Goal: Task Accomplishment & Management: Use online tool/utility

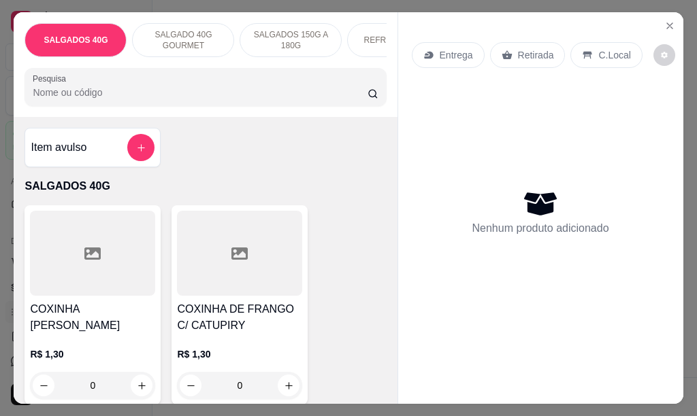
click at [138, 161] on button "add-separate-item" at bounding box center [140, 147] width 27 height 27
click at [303, 163] on input "Nome do produto" at bounding box center [348, 161] width 256 height 14
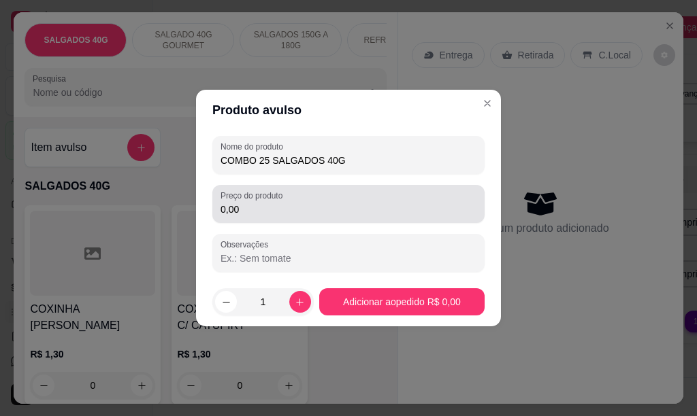
type input "COMBO 25 SALGADOS 40G"
click at [250, 208] on input "0,00" at bounding box center [348, 210] width 256 height 14
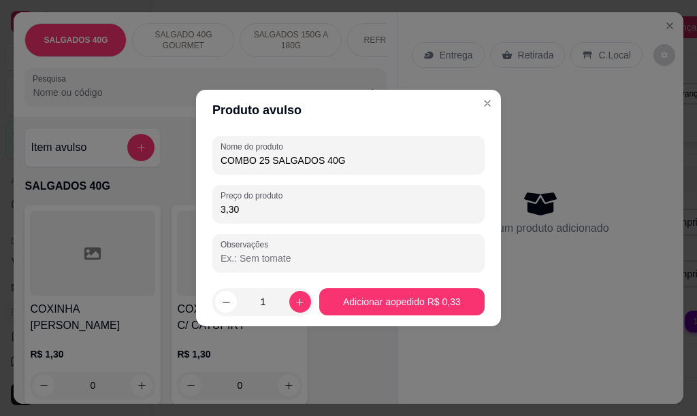
type input "33,00"
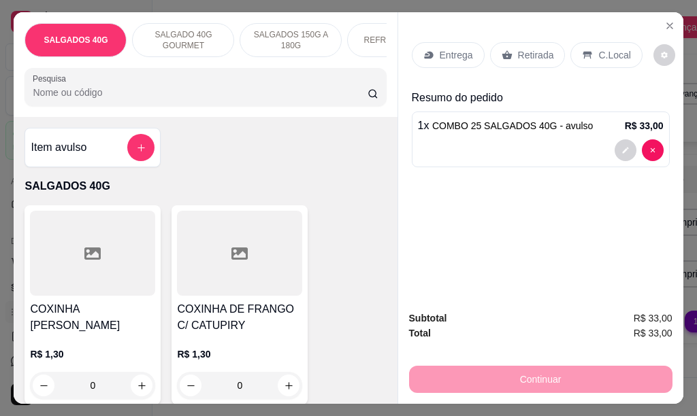
click at [448, 54] on p "Entrega" at bounding box center [456, 55] width 33 height 14
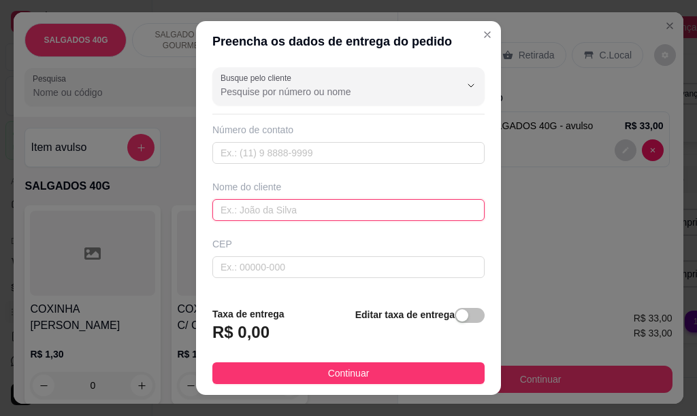
click at [250, 211] on input "text" at bounding box center [348, 210] width 272 height 22
click at [229, 210] on input "[PERSON_NAME]" at bounding box center [348, 210] width 272 height 22
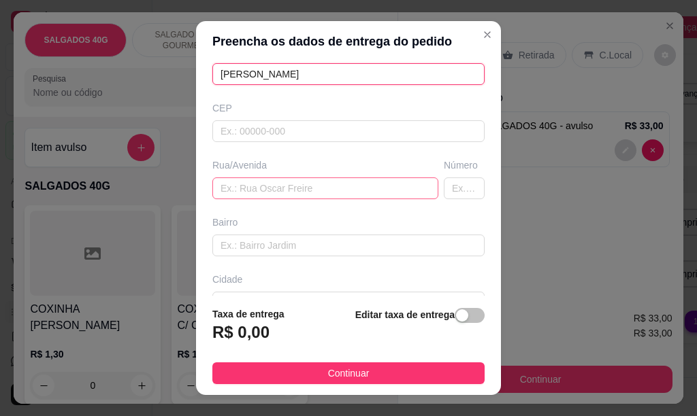
type input "[PERSON_NAME]"
click at [242, 186] on input "text" at bounding box center [325, 189] width 226 height 22
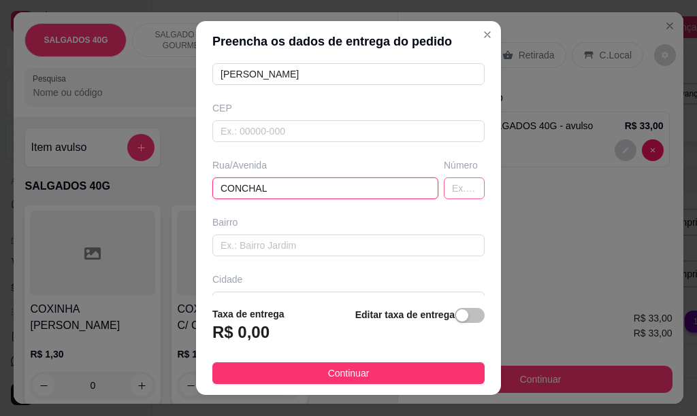
type input "CONCHAL"
click at [444, 184] on input "text" at bounding box center [464, 189] width 41 height 22
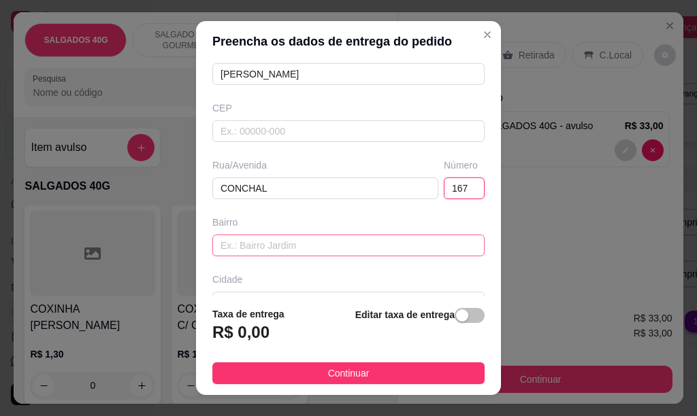
type input "167"
click at [281, 242] on input "text" at bounding box center [348, 246] width 272 height 22
type input "SÃO [PERSON_NAME]"
click at [369, 297] on footer "Taxa de entrega R$ 0,00 Editar taxa de entrega Continuar" at bounding box center [348, 345] width 305 height 99
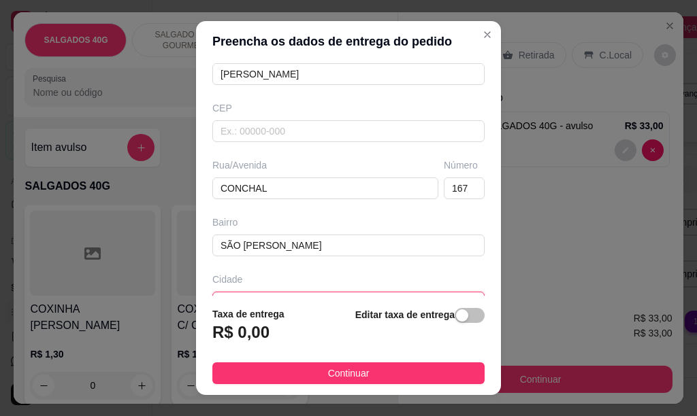
click at [365, 292] on input "text" at bounding box center [348, 303] width 272 height 22
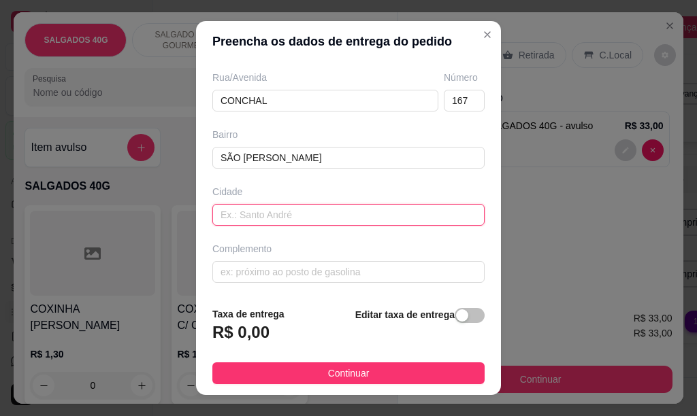
click at [276, 216] on input "text" at bounding box center [348, 215] width 272 height 22
type input "MOGI GUAÇU"
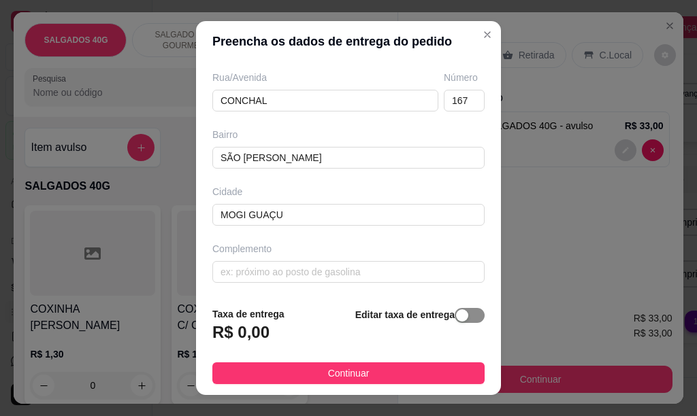
click at [455, 315] on span "button" at bounding box center [470, 315] width 30 height 15
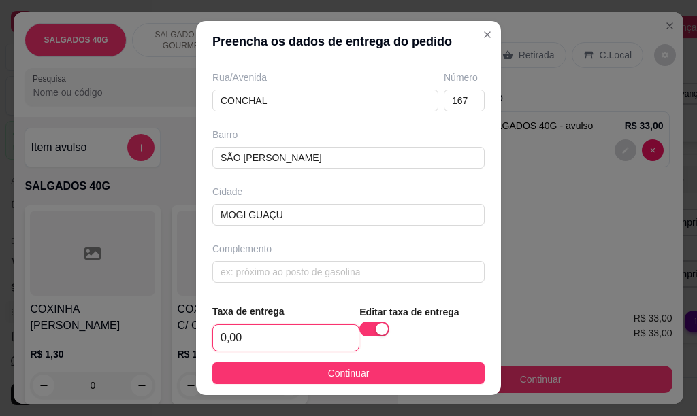
click at [279, 342] on input "0,00" at bounding box center [286, 338] width 146 height 26
type input "6,00"
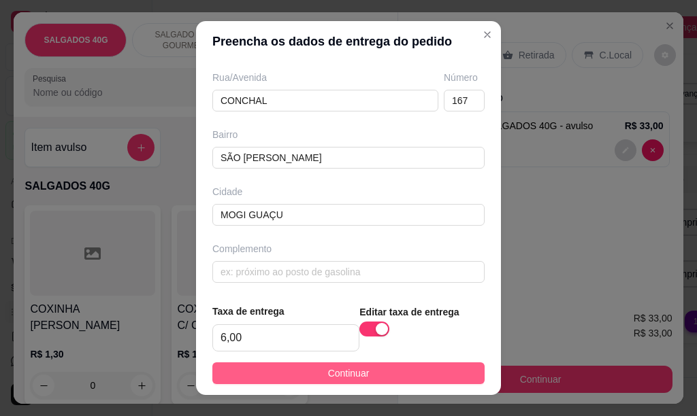
click at [350, 372] on span "Continuar" at bounding box center [349, 373] width 42 height 15
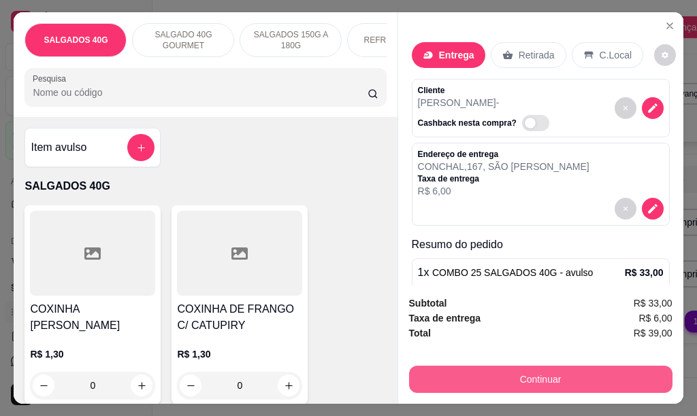
click at [571, 366] on button "Continuar" at bounding box center [540, 379] width 263 height 27
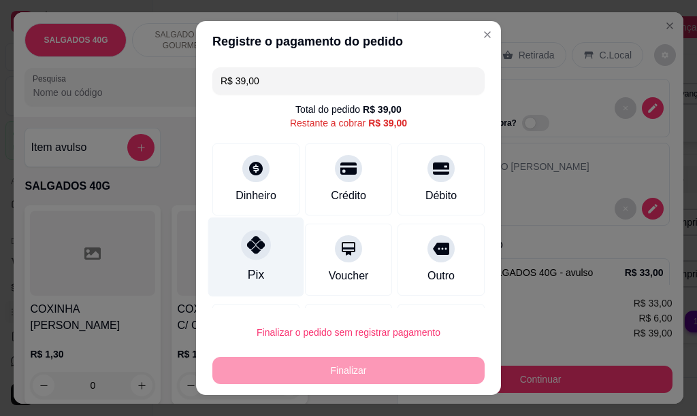
click at [247, 246] on icon at bounding box center [256, 245] width 18 height 18
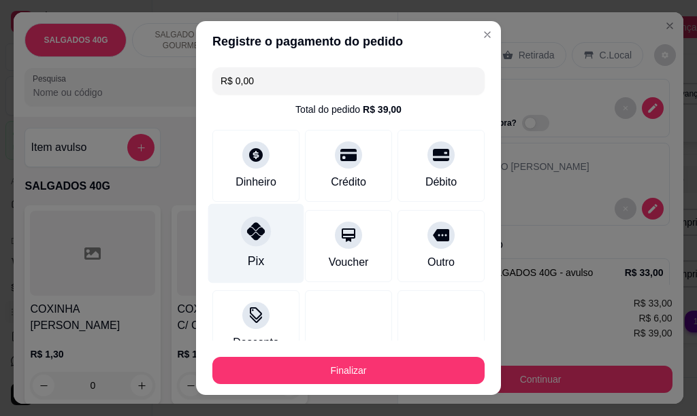
type input "R$ 0,00"
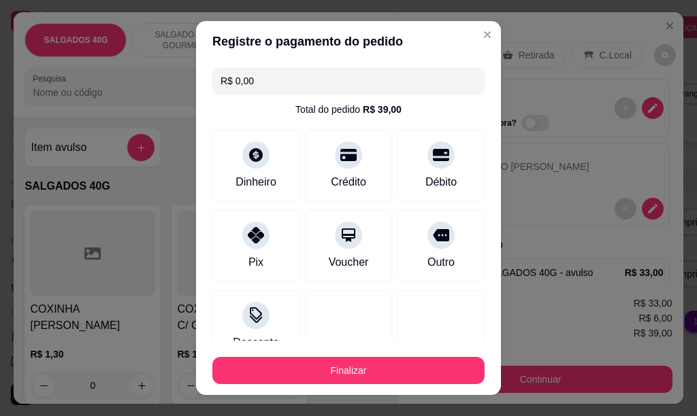
click at [371, 365] on button "Finalizar" at bounding box center [348, 370] width 272 height 27
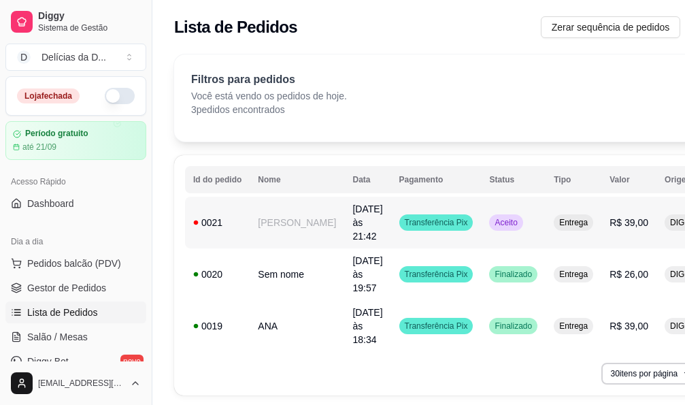
click at [276, 216] on td "[PERSON_NAME]" at bounding box center [297, 223] width 95 height 52
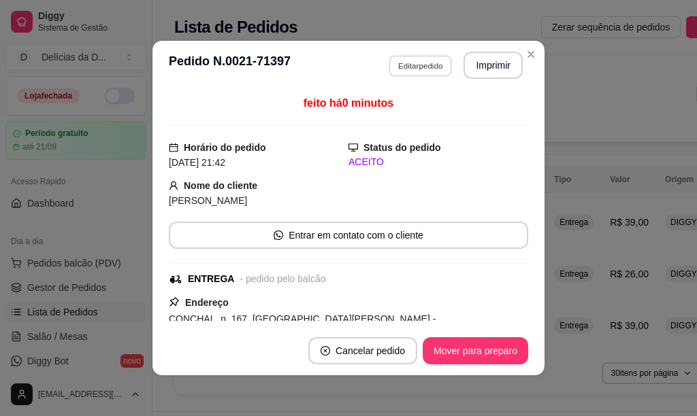
click at [430, 65] on button "Editar pedido" at bounding box center [420, 65] width 63 height 21
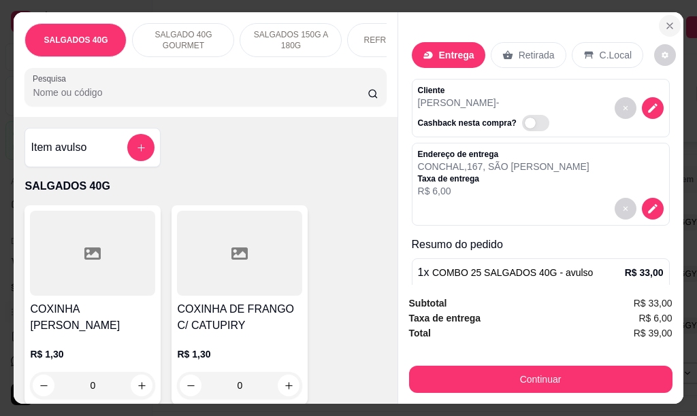
click at [667, 23] on icon "Close" at bounding box center [669, 25] width 5 height 5
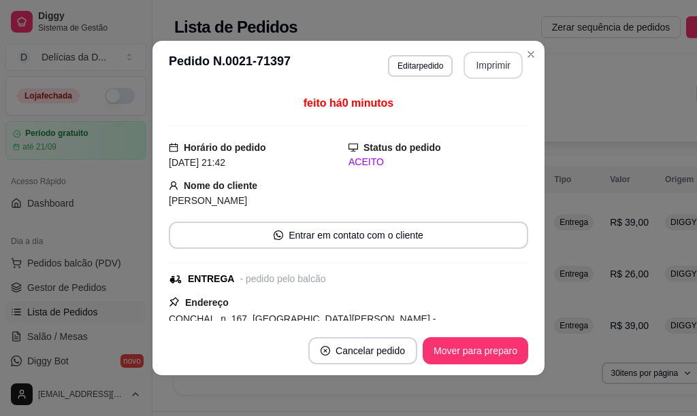
click at [476, 63] on button "Imprimir" at bounding box center [492, 65] width 59 height 27
click at [482, 63] on button "Imprimir" at bounding box center [493, 65] width 57 height 27
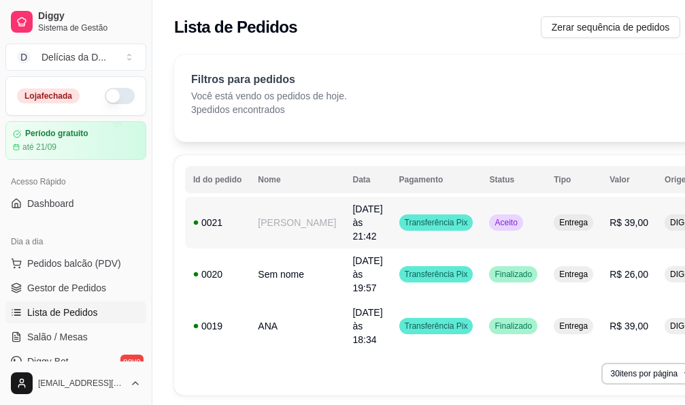
click at [284, 216] on td "[PERSON_NAME]" at bounding box center [297, 223] width 95 height 52
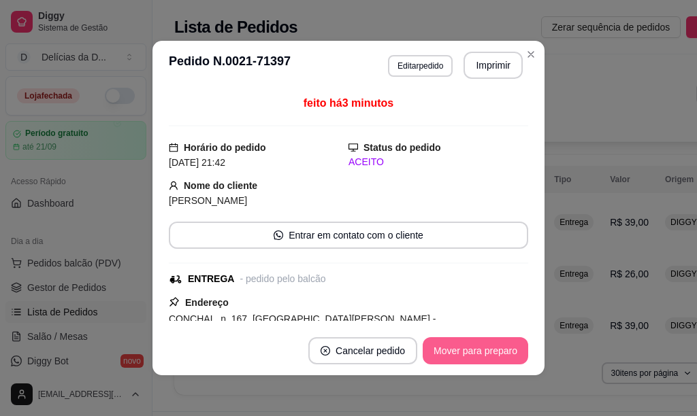
click at [495, 348] on button "Mover para preparo" at bounding box center [475, 350] width 105 height 27
click at [498, 356] on button "Mover para entrega" at bounding box center [475, 350] width 105 height 27
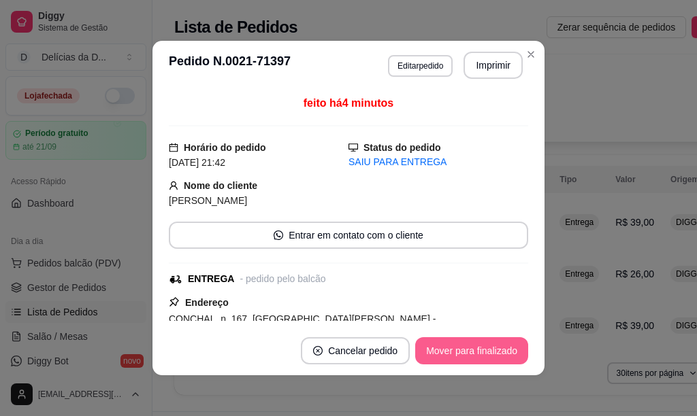
click at [498, 356] on button "Mover para finalizado" at bounding box center [471, 350] width 113 height 27
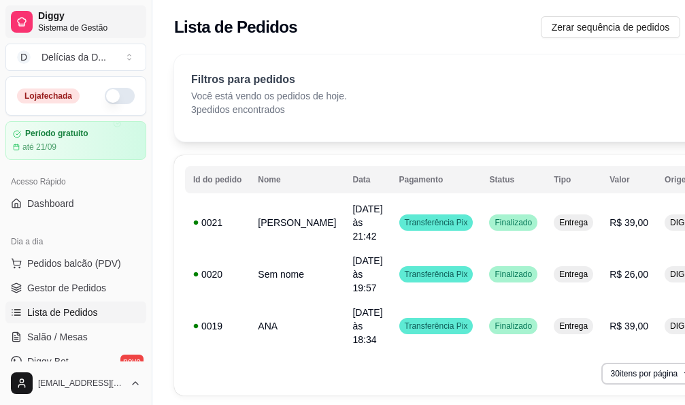
click at [44, 13] on span "Diggy" at bounding box center [89, 16] width 103 height 12
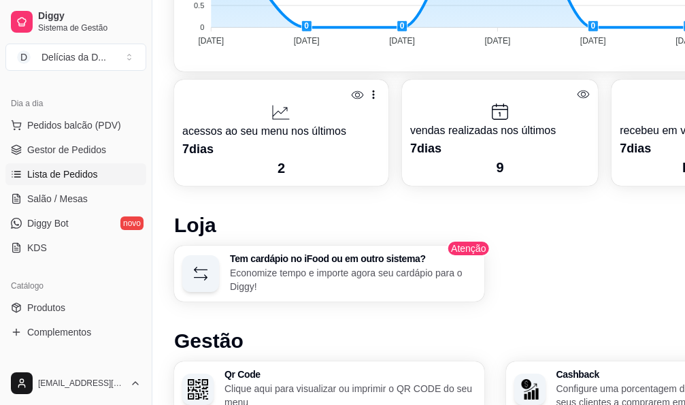
scroll to position [272, 0]
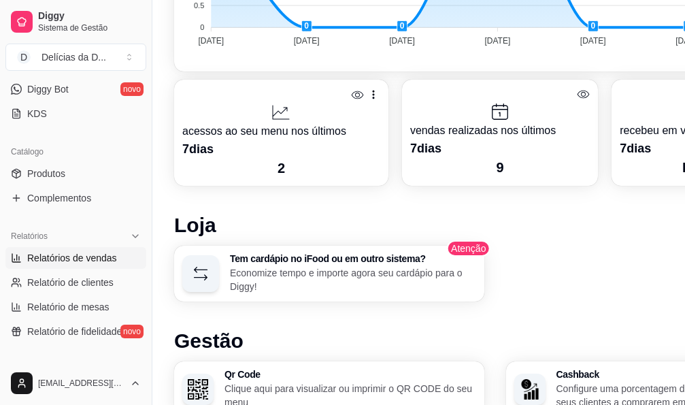
click at [89, 257] on span "Relatórios de vendas" at bounding box center [72, 258] width 90 height 14
select select "ALL"
select select "0"
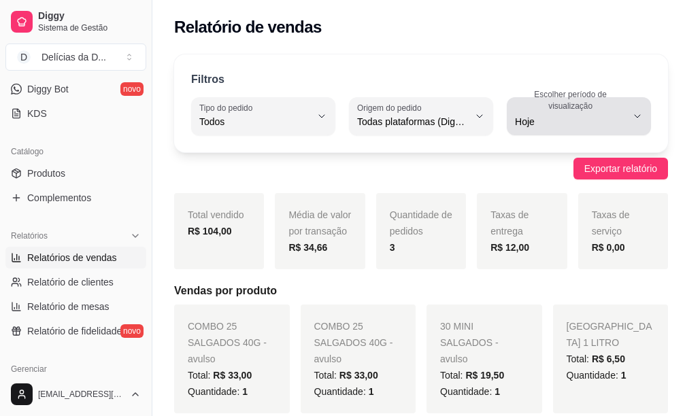
click at [637, 117] on icon "button" at bounding box center [637, 116] width 11 height 11
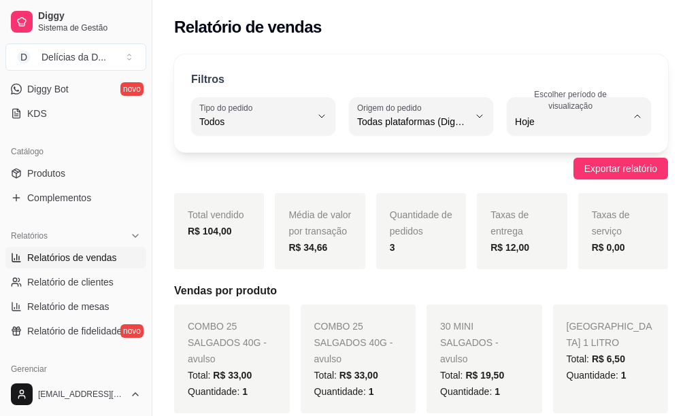
click at [525, 227] on span "15 dias" at bounding box center [568, 220] width 103 height 13
type input "15"
select select "15"
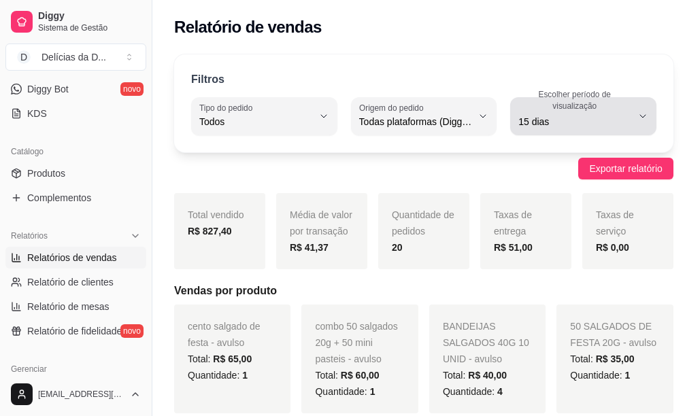
click at [638, 114] on icon "button" at bounding box center [643, 116] width 11 height 11
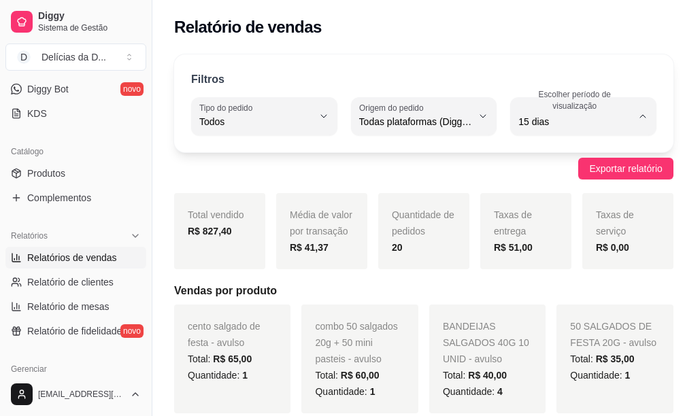
click at [566, 193] on li "7 dias" at bounding box center [575, 198] width 127 height 21
type input "7"
select select "7"
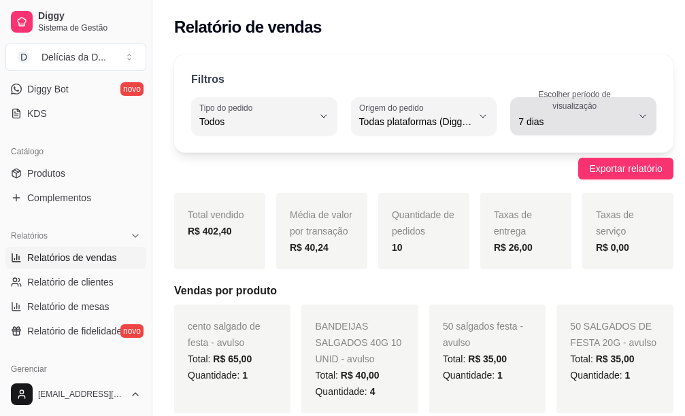
click at [638, 115] on icon "button" at bounding box center [643, 116] width 11 height 11
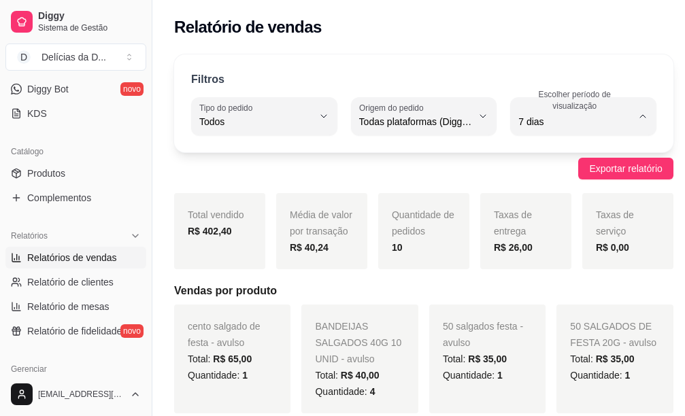
click at [449, 164] on div "Exportar relatório" at bounding box center [423, 169] width 499 height 22
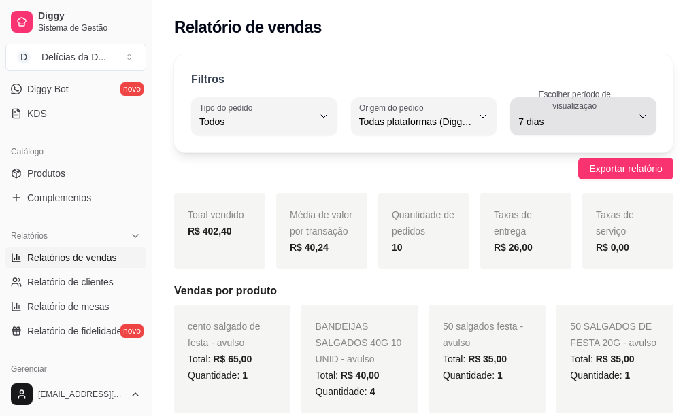
click at [638, 121] on icon "button" at bounding box center [643, 116] width 11 height 11
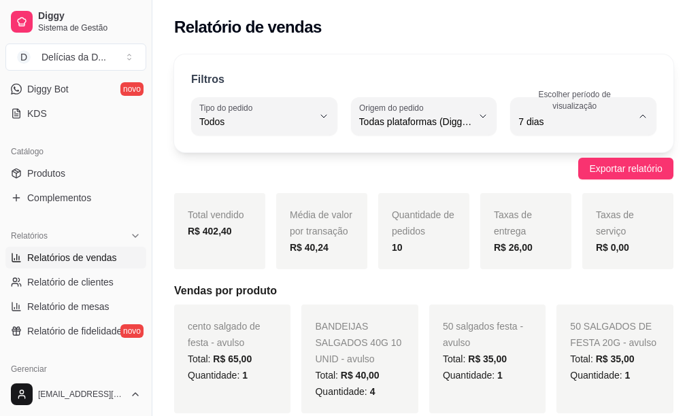
click at [543, 224] on span "15 dias" at bounding box center [568, 220] width 103 height 13
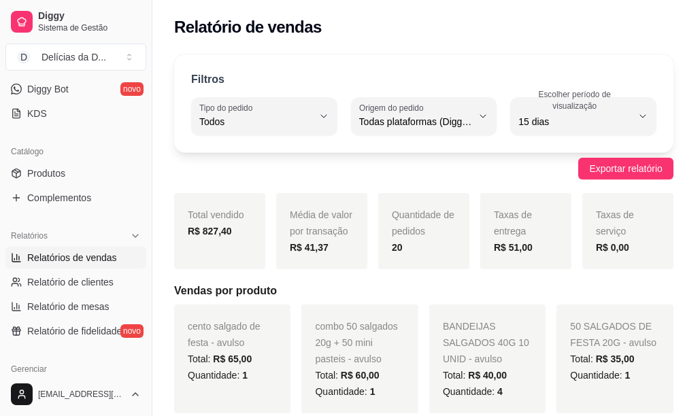
type input "15"
select select "15"
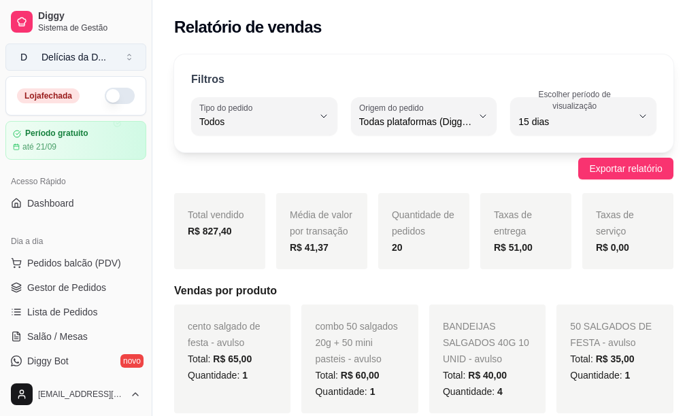
click at [127, 59] on button "D Delícias da D ..." at bounding box center [75, 57] width 141 height 27
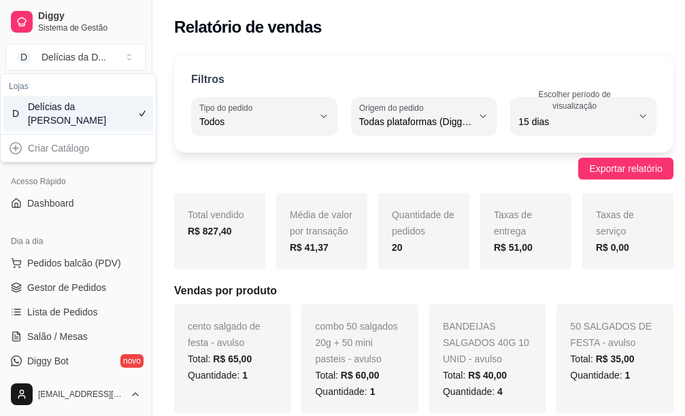
click at [105, 190] on div "Acesso Rápido" at bounding box center [75, 182] width 141 height 22
